Goal: Information Seeking & Learning: Learn about a topic

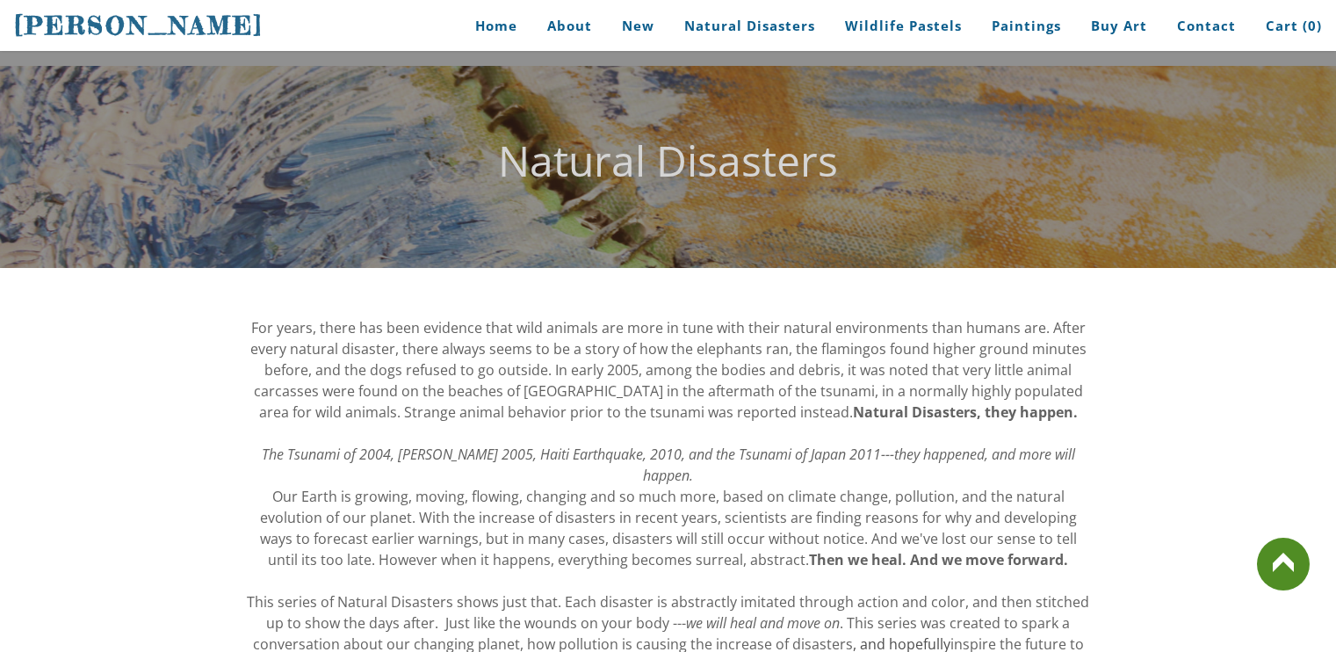
scroll to position [878, 0]
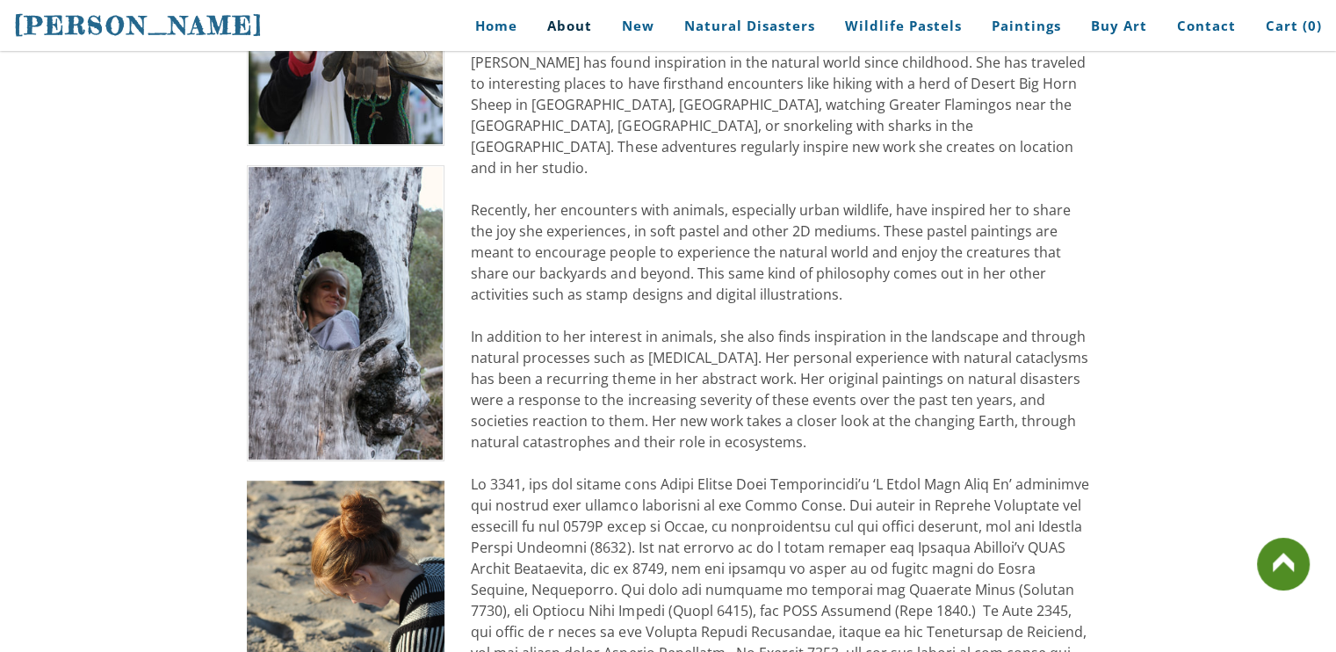
scroll to position [615, 0]
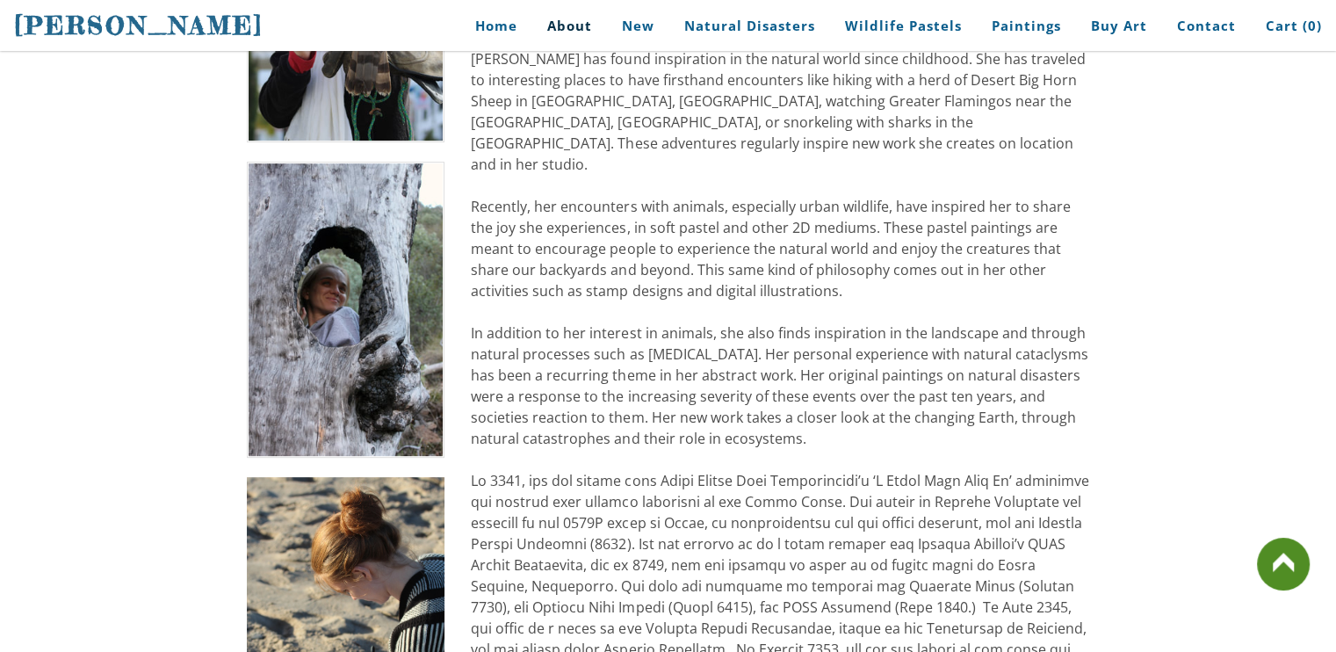
click at [900, 401] on div "[PERSON_NAME] spent her early childhood living on an Arabian horse farm. She gr…" at bounding box center [780, 332] width 618 height 991
click at [905, 403] on div "[PERSON_NAME] spent her early childhood living on an Arabian horse farm. She gr…" at bounding box center [780, 332] width 618 height 991
drag, startPoint x: 910, startPoint y: 419, endPoint x: 713, endPoint y: 414, distance: 196.8
click at [709, 415] on div "[PERSON_NAME] spent her early childhood living on an Arabian horse farm. She gr…" at bounding box center [780, 332] width 618 height 991
drag, startPoint x: 935, startPoint y: 426, endPoint x: 695, endPoint y: 402, distance: 241.0
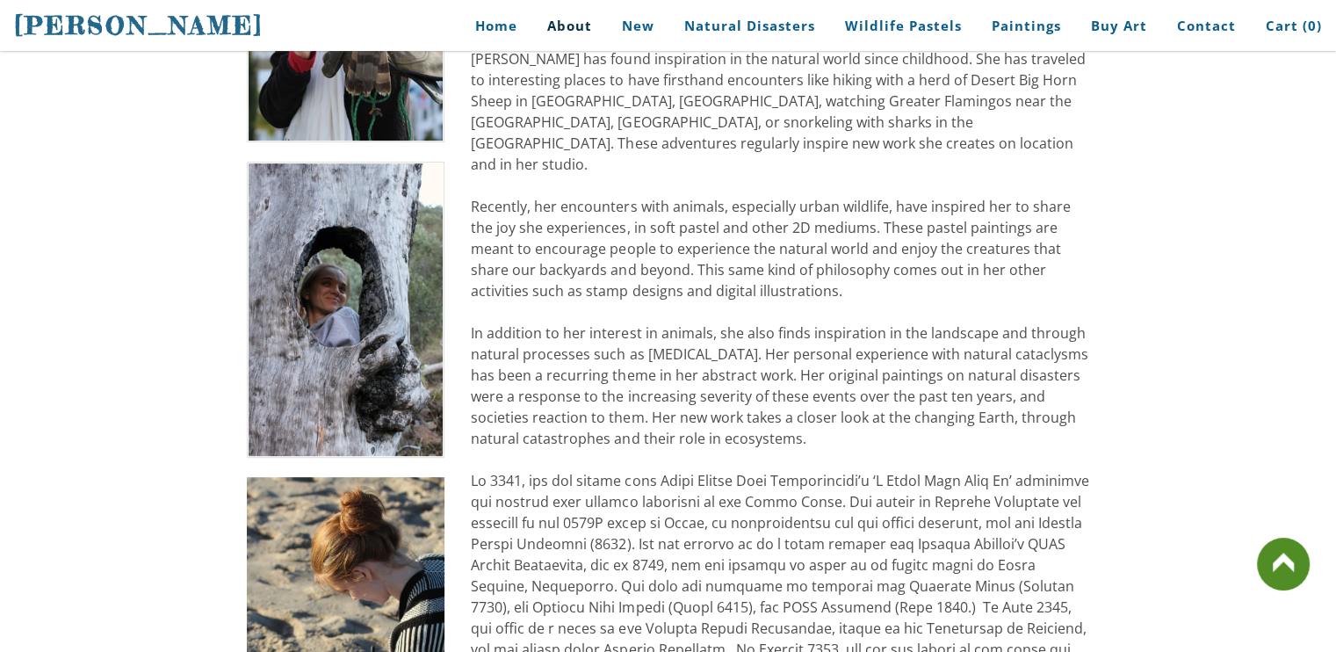
click at [702, 404] on div "[PERSON_NAME] spent her early childhood living on an Arabian horse farm. She gr…" at bounding box center [780, 332] width 618 height 991
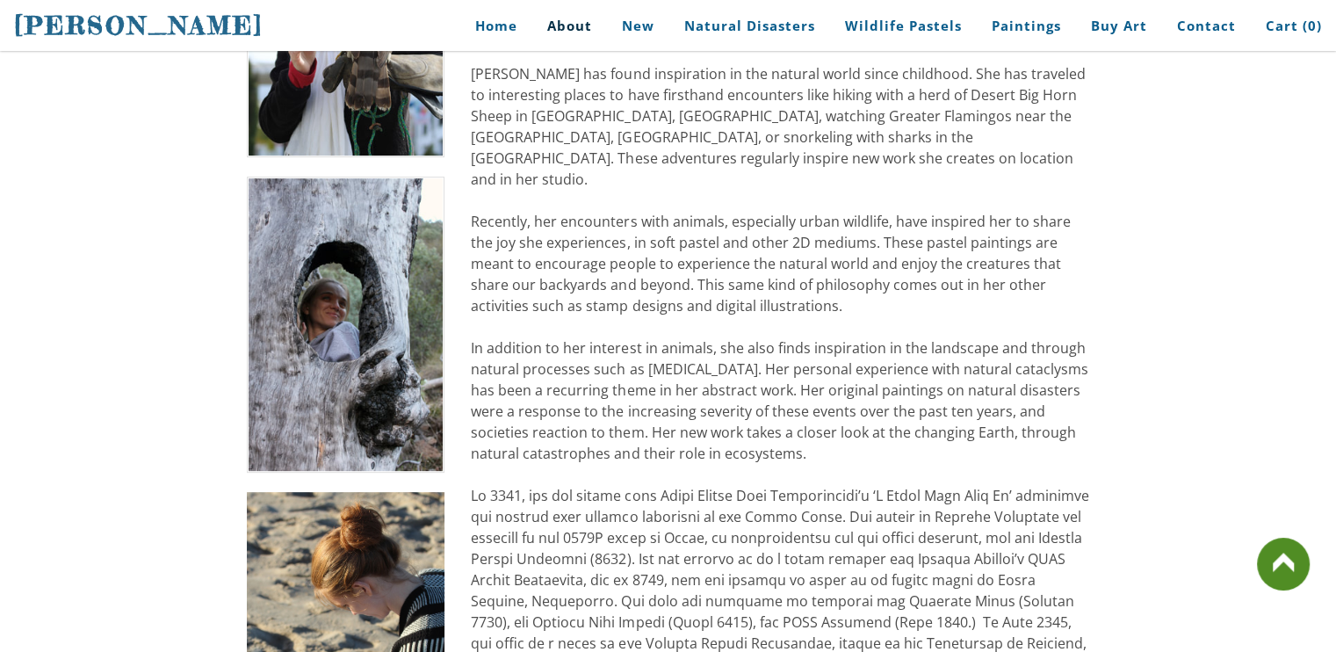
scroll to position [603, 0]
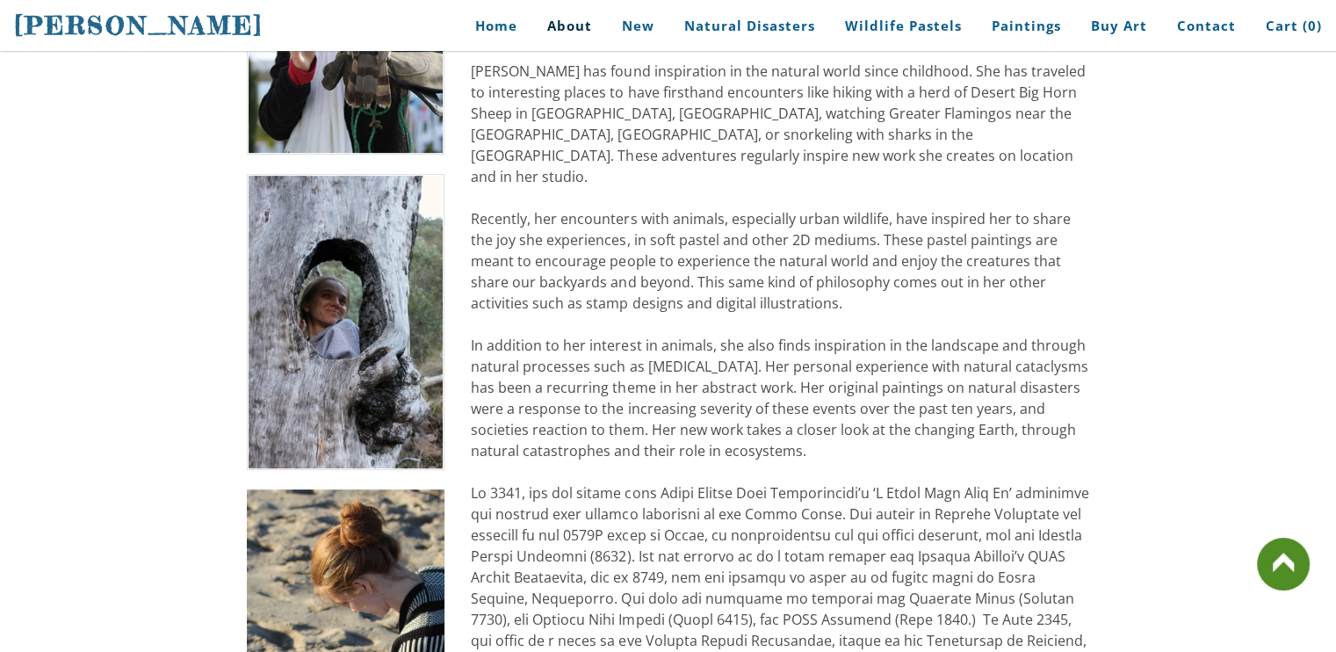
drag, startPoint x: 949, startPoint y: 424, endPoint x: 464, endPoint y: 332, distance: 493.6
click at [457, 333] on tr "[PERSON_NAME] spent her early childhood living on an Arabian horse farm. She gr…" at bounding box center [669, 357] width 870 height 1015
click at [520, 319] on td "[PERSON_NAME] spent her early childhood living on an Arabian horse farm. She gr…" at bounding box center [780, 357] width 645 height 1015
click at [479, 324] on td "[PERSON_NAME] spent her early childhood living on an Arabian horse farm. She gr…" at bounding box center [780, 357] width 645 height 1015
drag, startPoint x: 478, startPoint y: 322, endPoint x: 513, endPoint y: 307, distance: 38.5
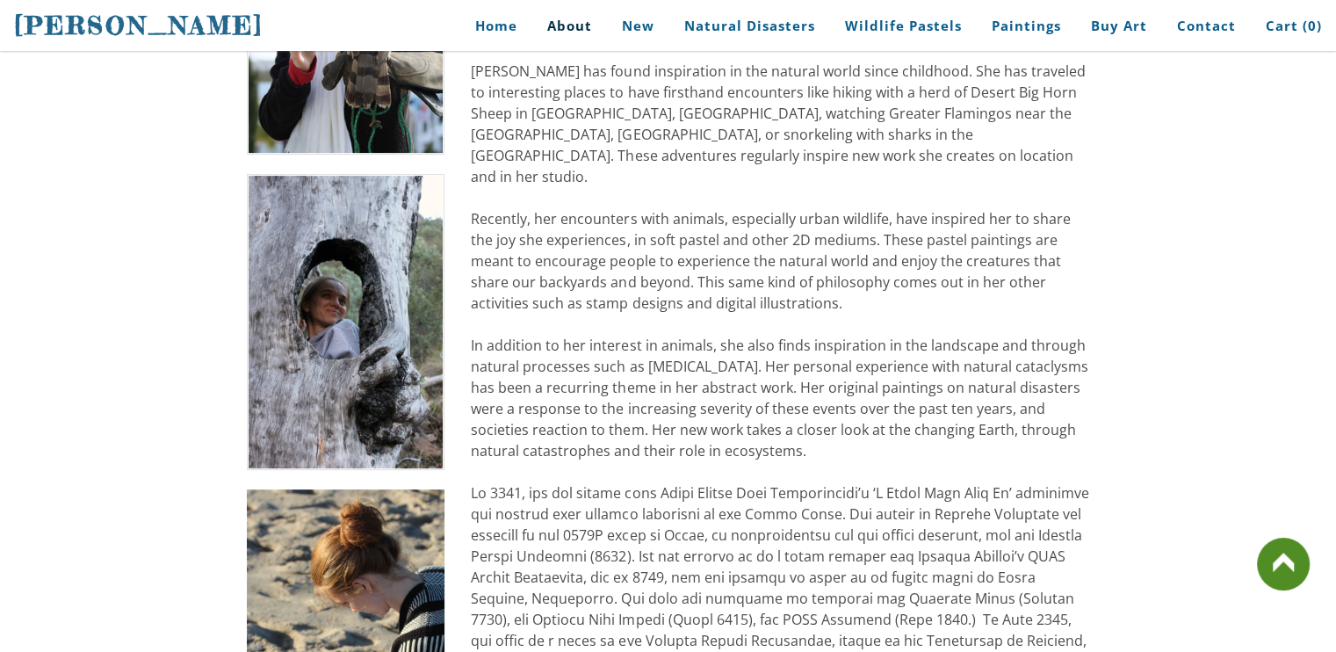
click at [481, 322] on td "[PERSON_NAME] spent her early childhood living on an Arabian horse farm. She gr…" at bounding box center [780, 357] width 645 height 1015
click at [513, 310] on div "[PERSON_NAME] spent her early childhood living on an Arabian horse farm. She gr…" at bounding box center [780, 345] width 618 height 991
drag, startPoint x: 465, startPoint y: 298, endPoint x: 502, endPoint y: 308, distance: 39.2
click at [502, 308] on tr "[PERSON_NAME] spent her early childhood living on an Arabian horse farm. She gr…" at bounding box center [669, 357] width 870 height 1015
drag, startPoint x: 485, startPoint y: 317, endPoint x: 852, endPoint y: 348, distance: 368.5
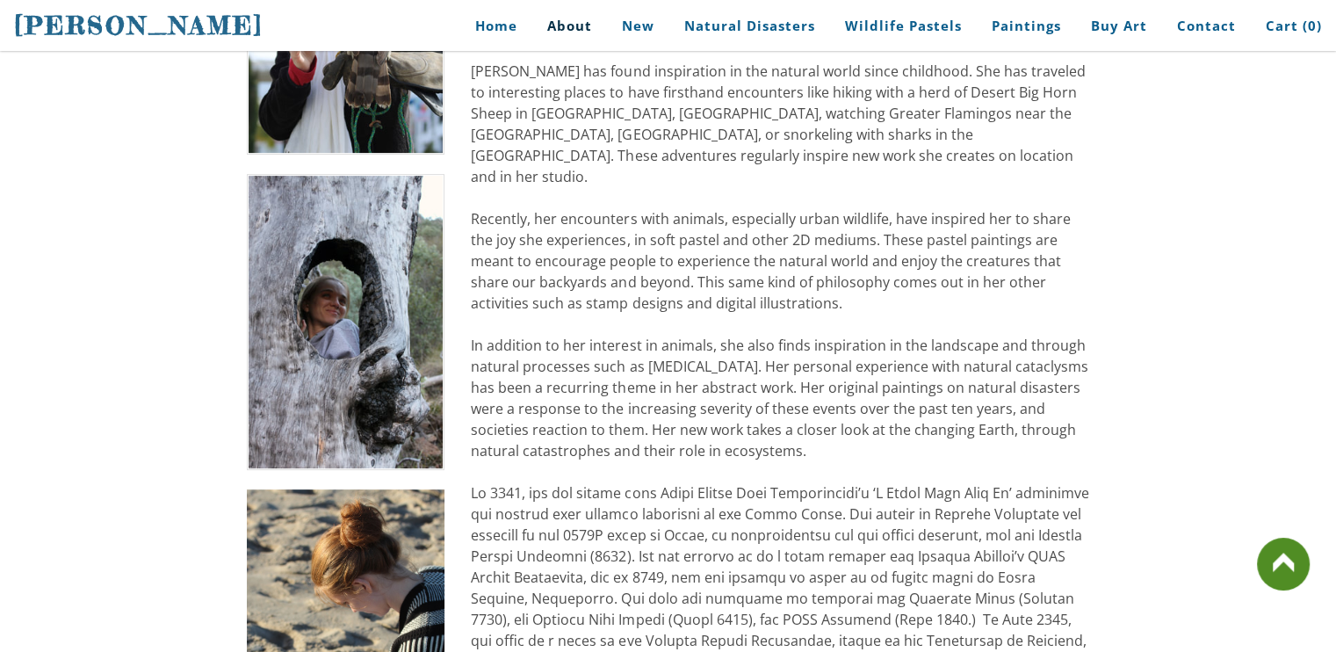
click at [852, 348] on div "[PERSON_NAME] spent her early childhood living on an Arabian horse farm. She gr…" at bounding box center [780, 345] width 618 height 991
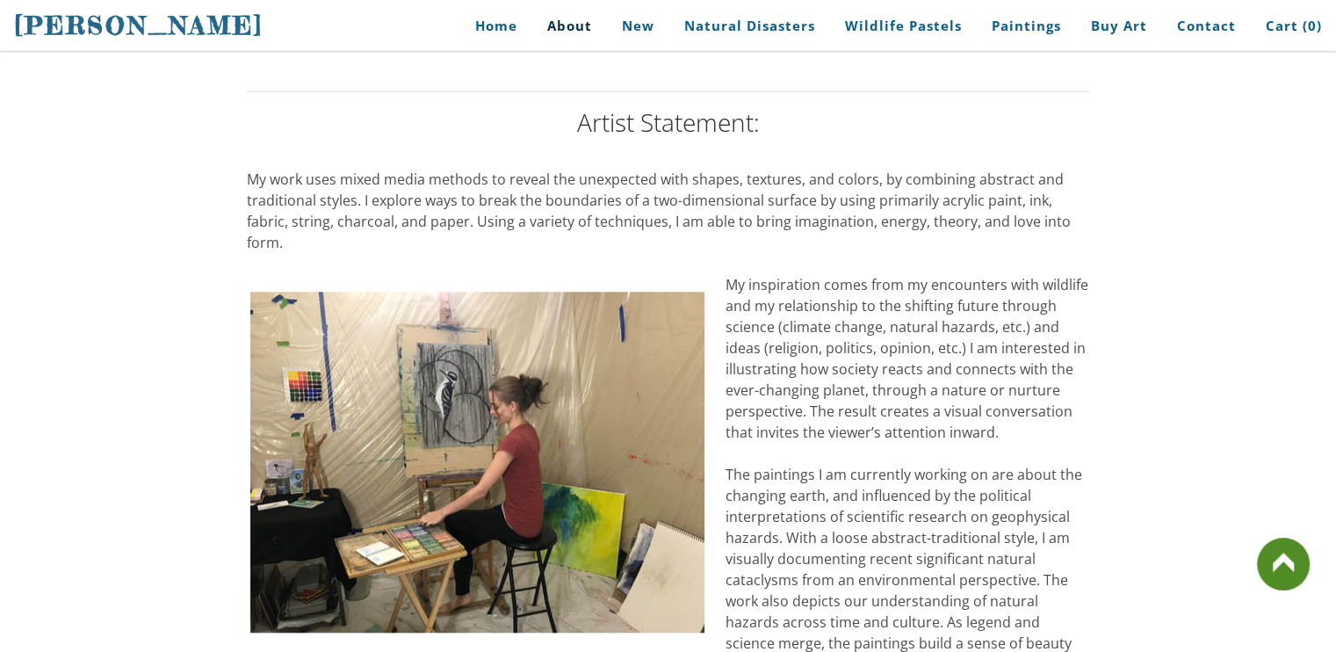
scroll to position [1393, 0]
